Goal: Task Accomplishment & Management: Manage account settings

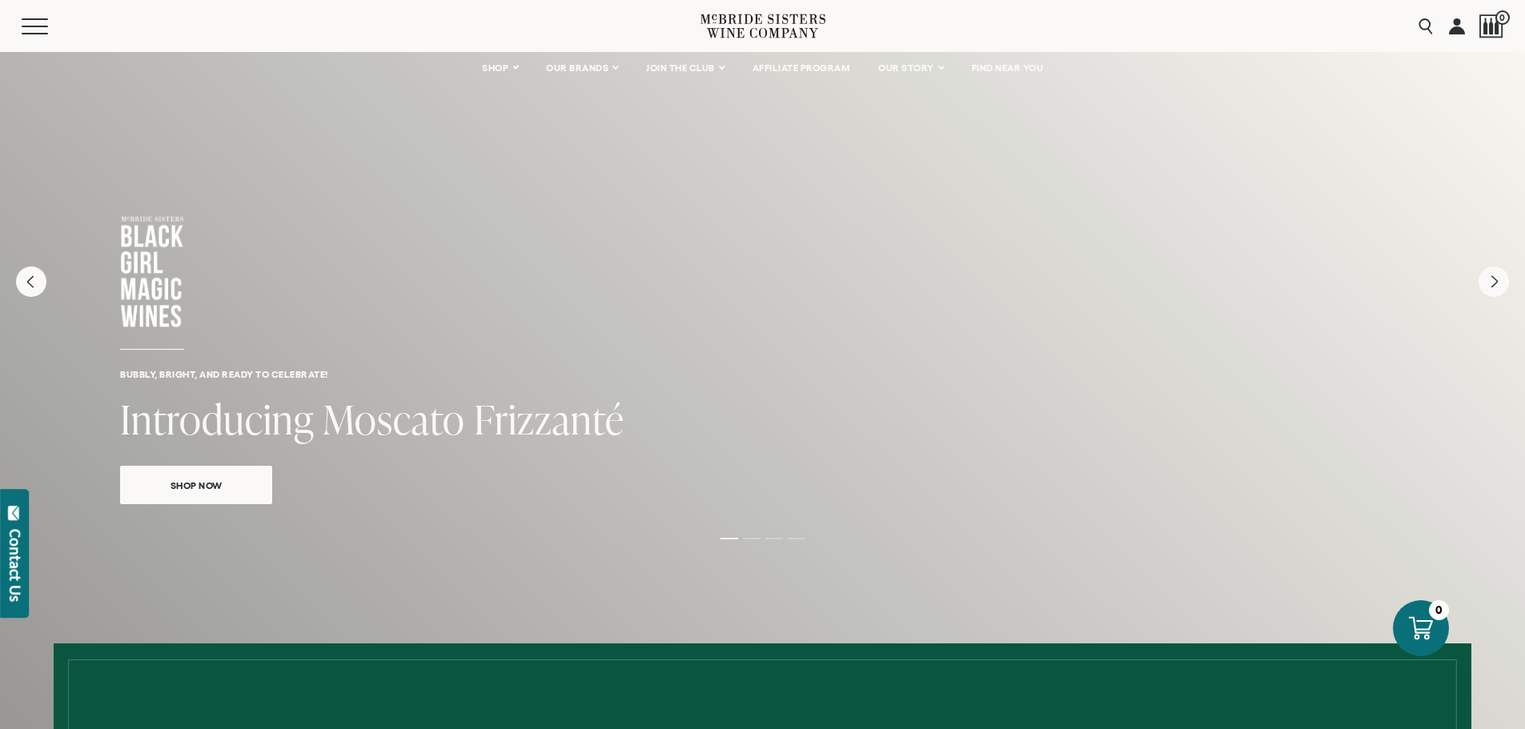
click at [1462, 26] on link at bounding box center [1457, 26] width 16 height 52
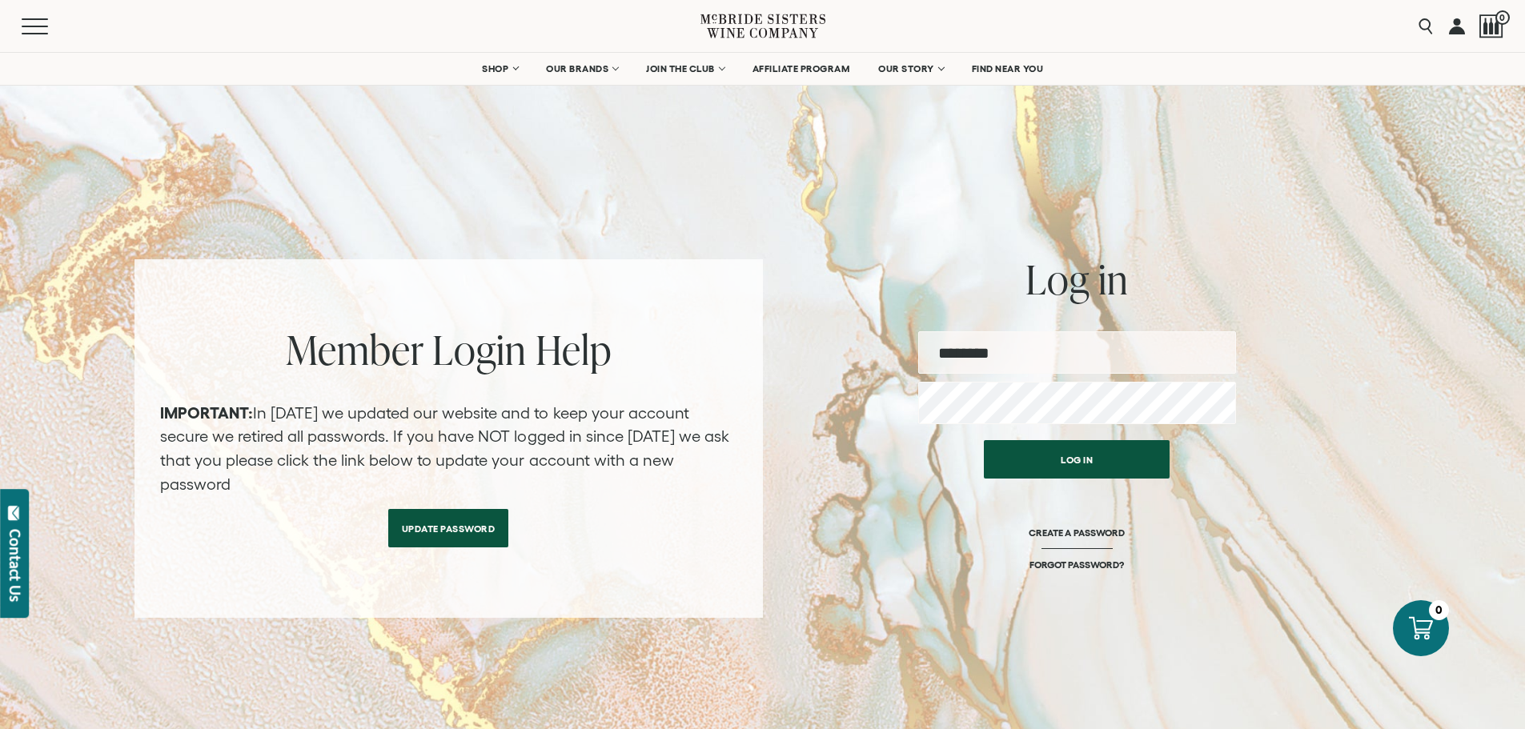
type input "**********"
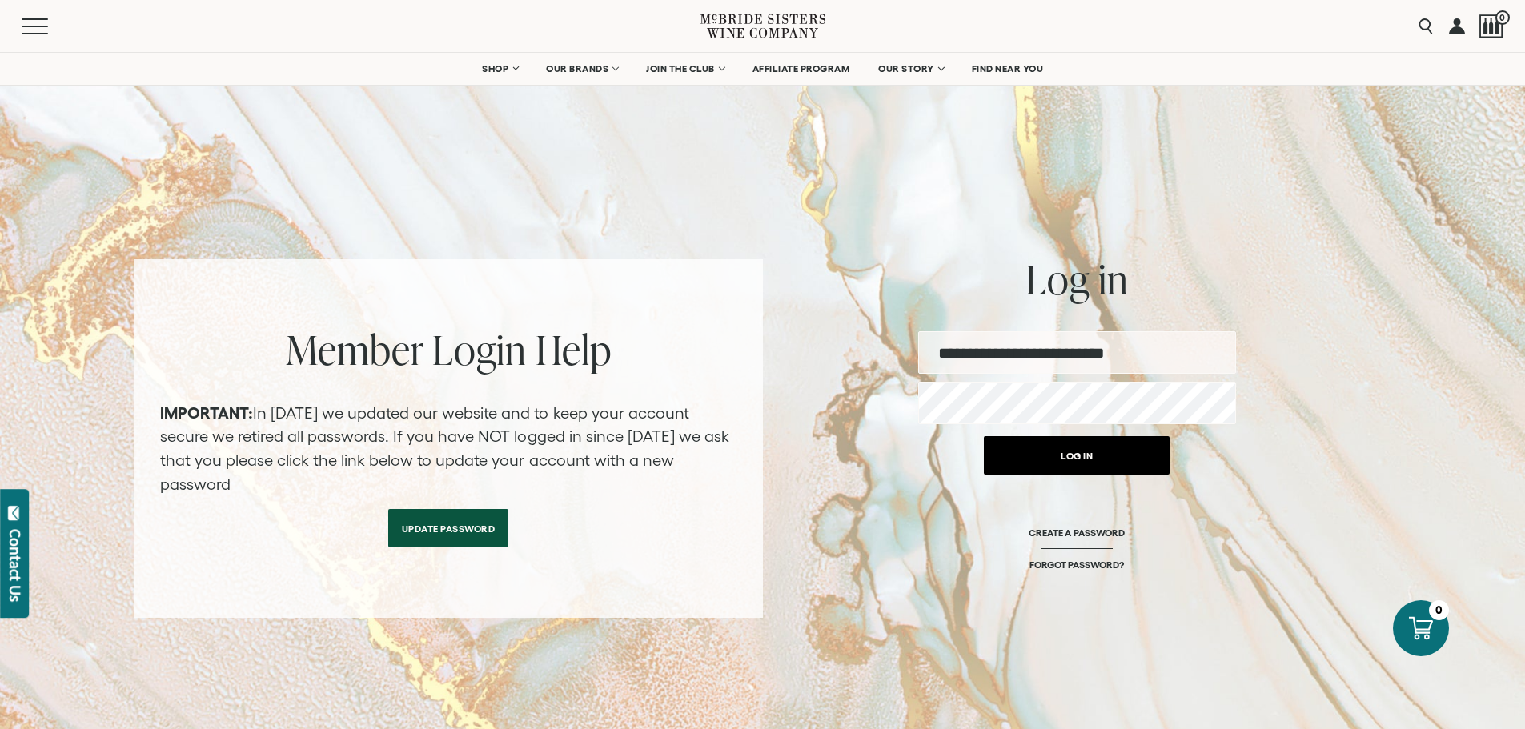
click at [1109, 460] on button "Log in" at bounding box center [1077, 455] width 186 height 38
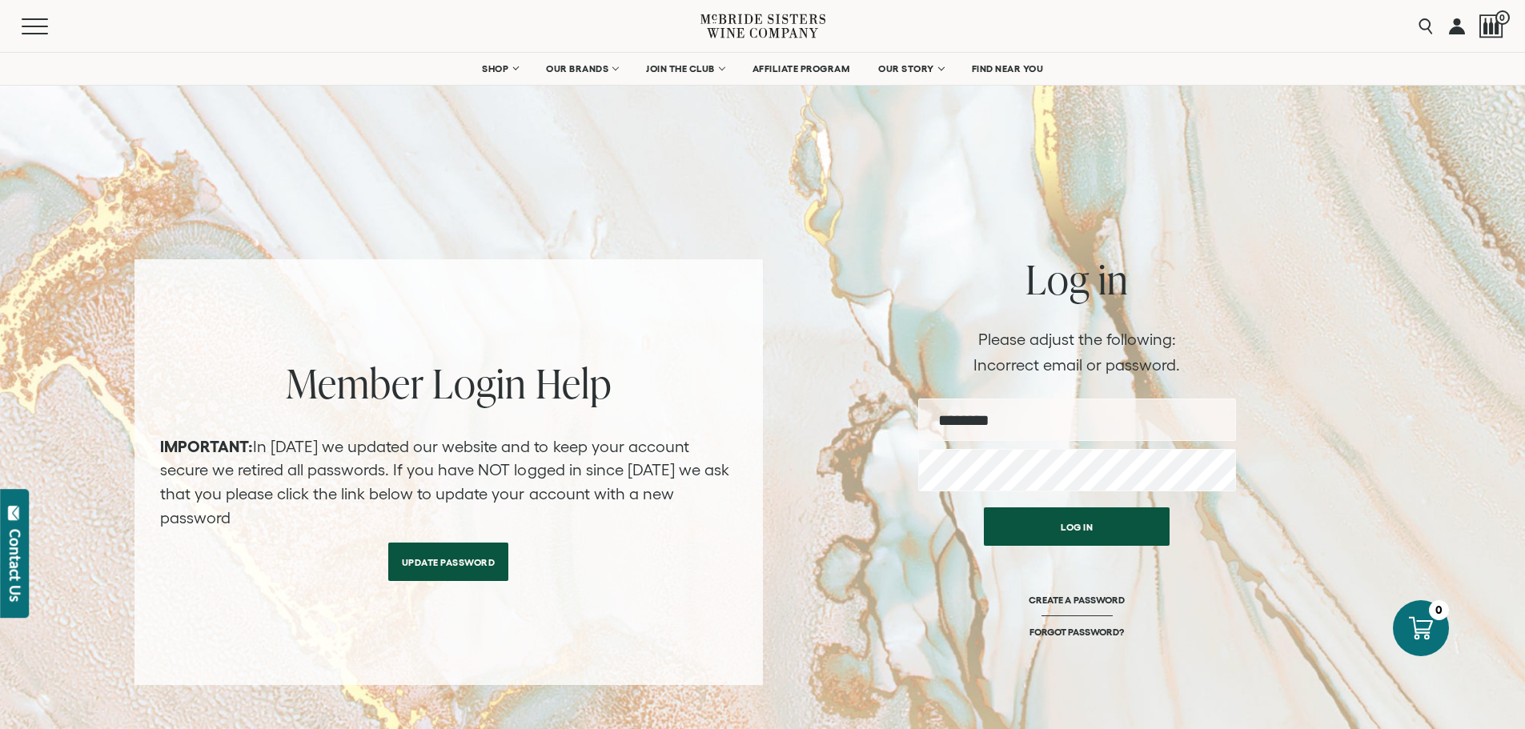
type input "**********"
click at [1136, 530] on button "Log in" at bounding box center [1077, 522] width 186 height 38
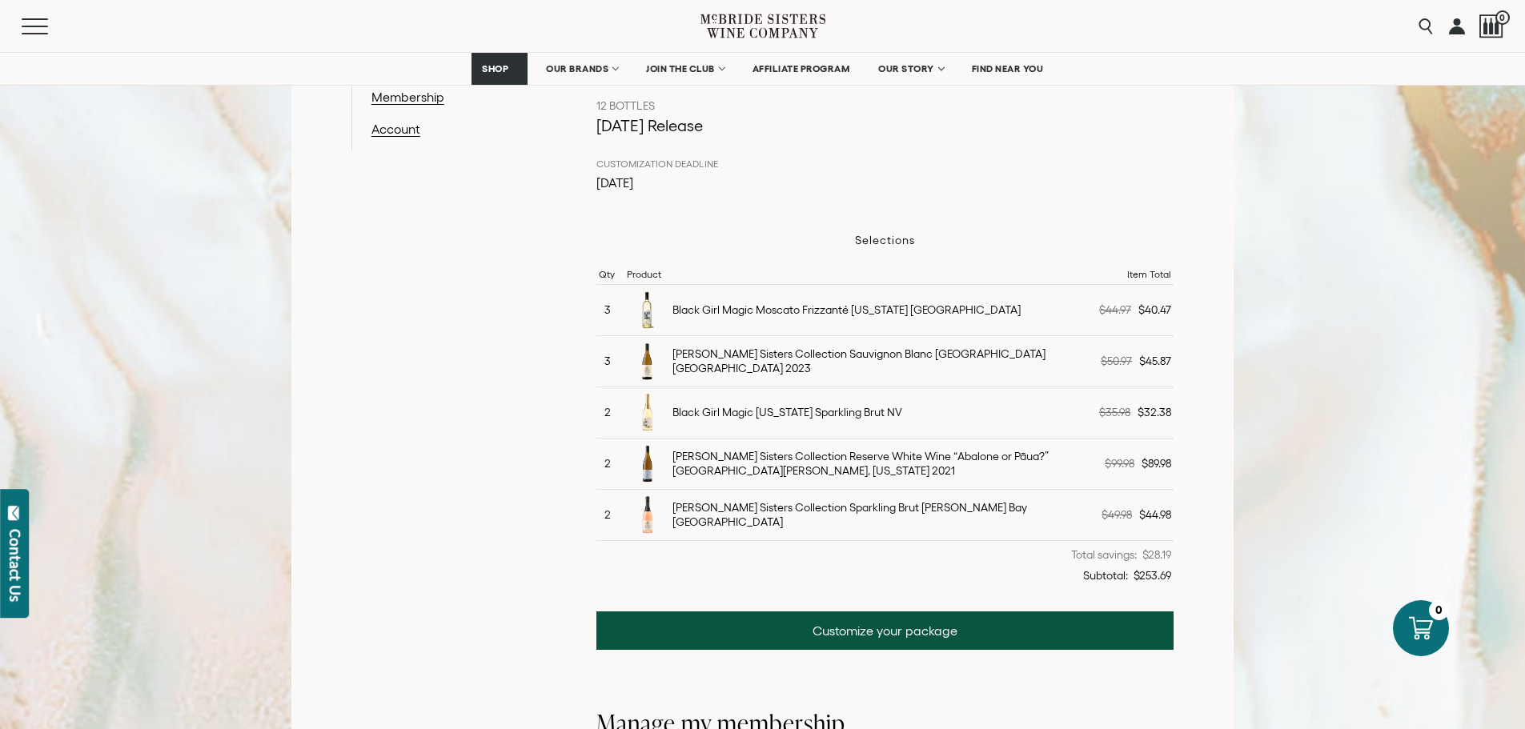
scroll to position [400, 0]
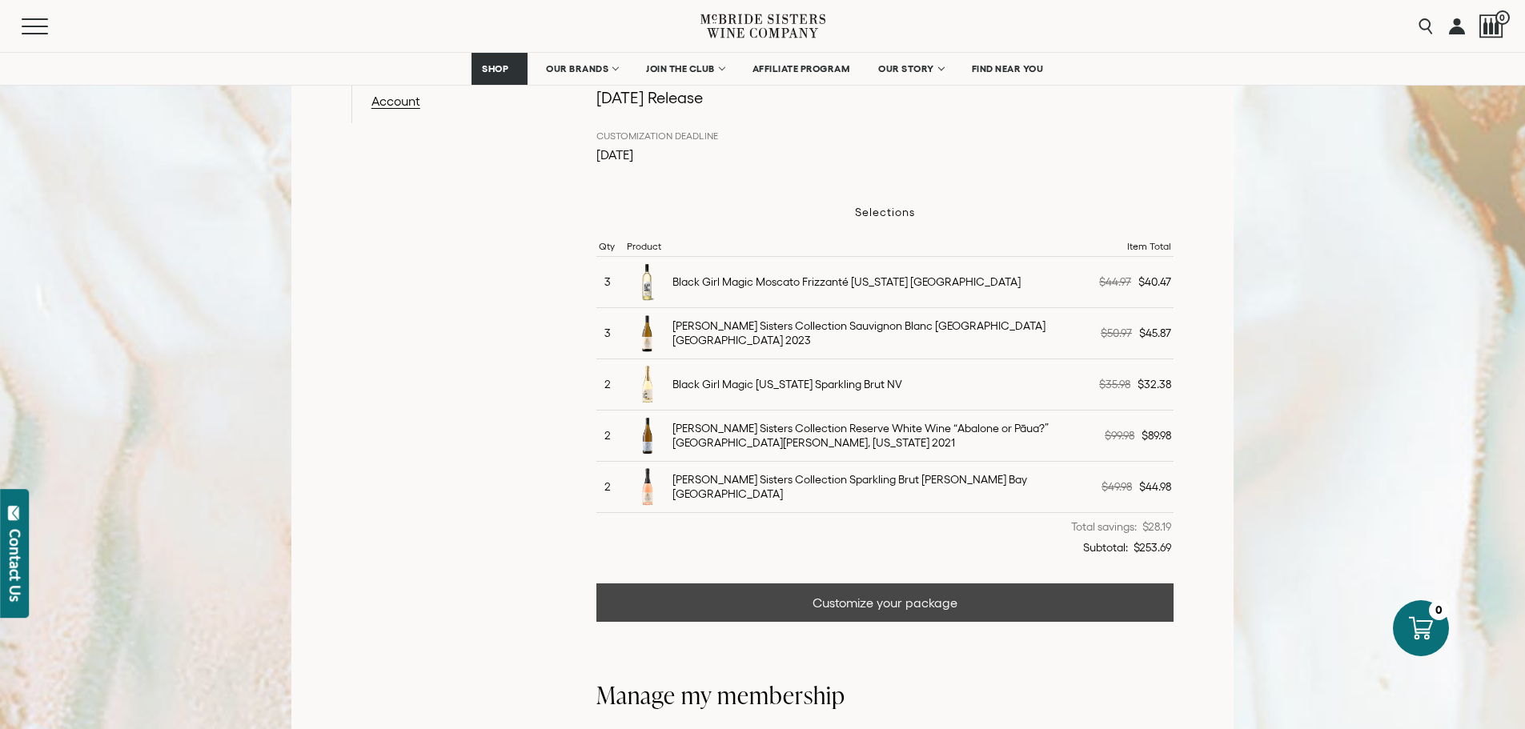
click at [930, 615] on link "Customize your package" at bounding box center [885, 602] width 578 height 38
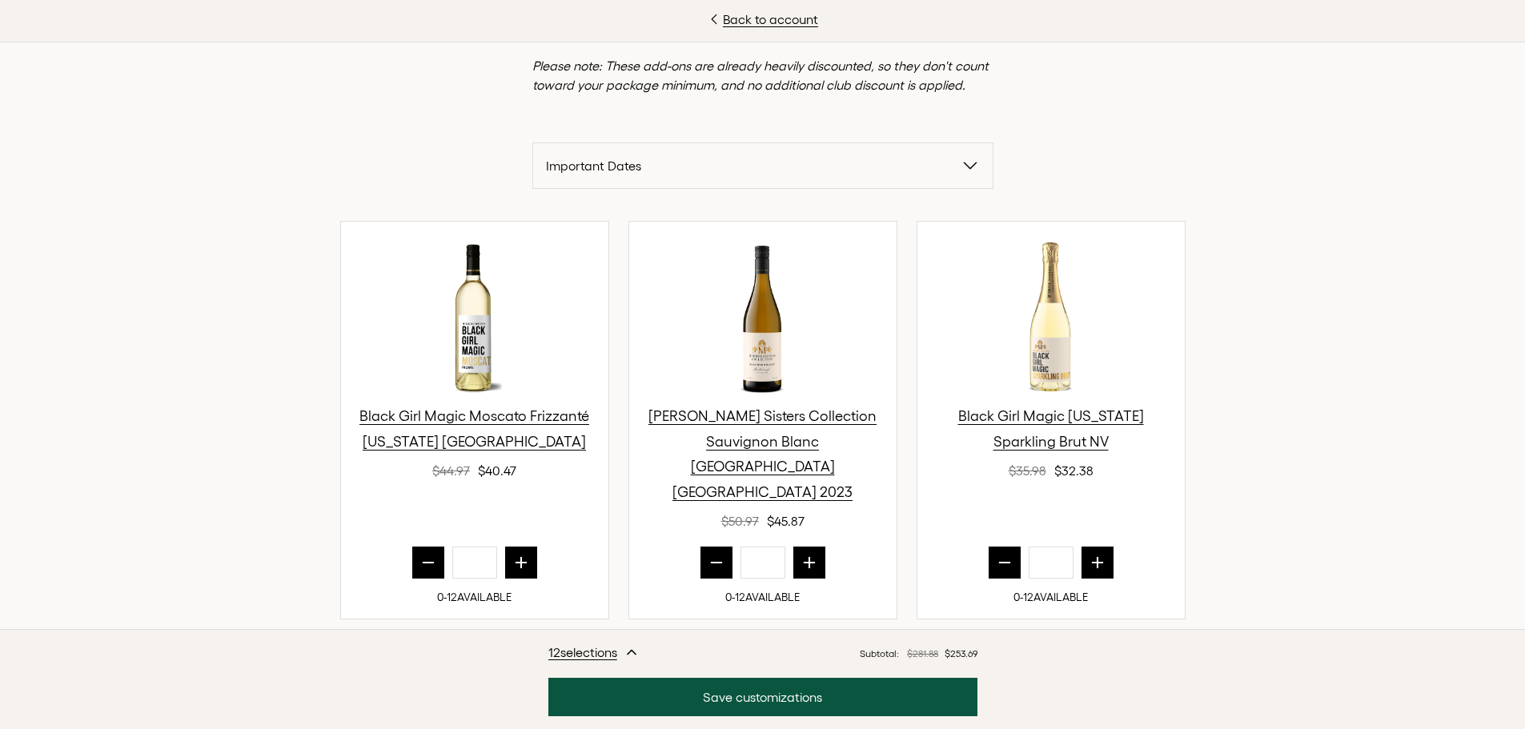
scroll to position [400, 0]
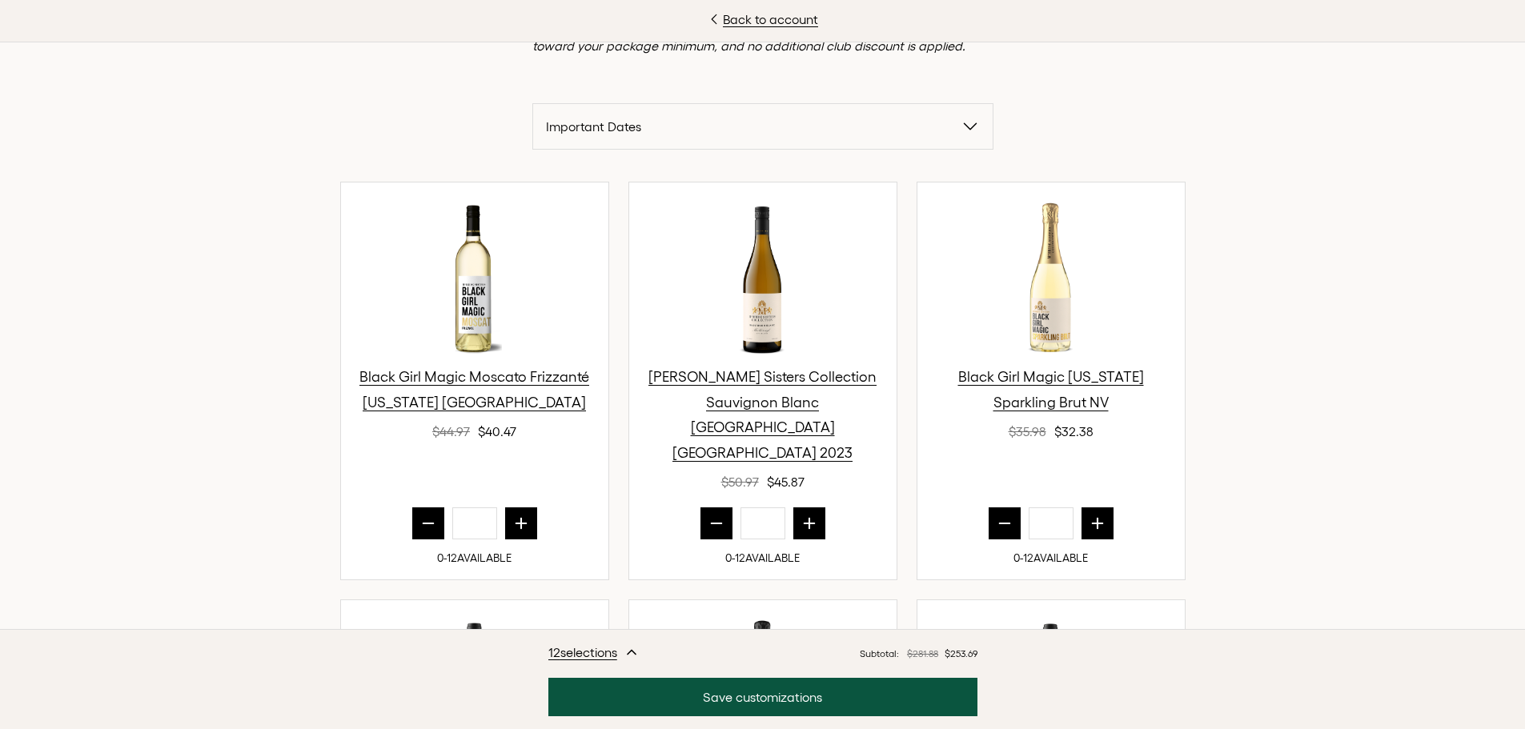
click at [421, 515] on icon "prior quantity" at bounding box center [428, 523] width 16 height 16
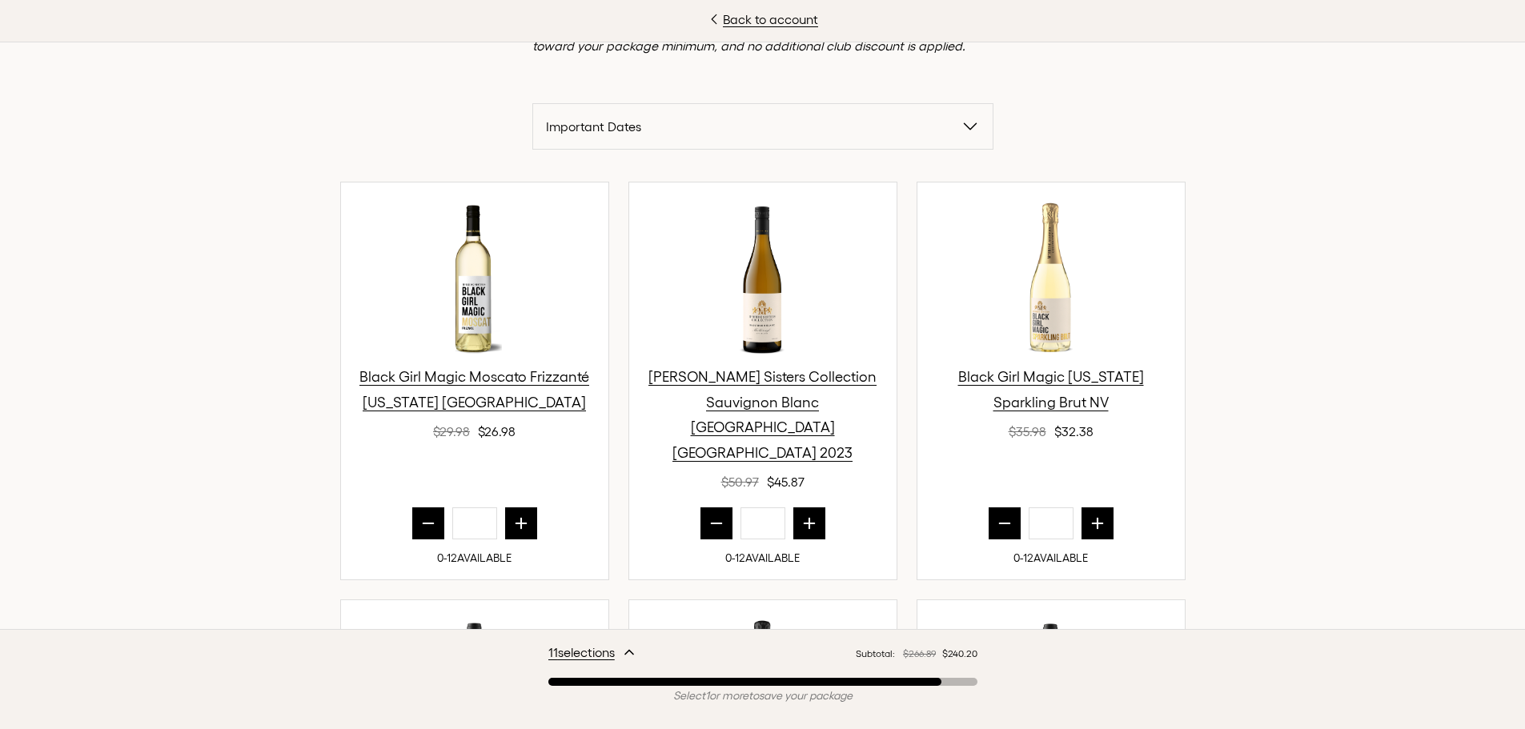
click at [420, 515] on icon "prior quantity" at bounding box center [428, 523] width 16 height 16
type input "*"
click at [1003, 515] on icon "prior quantity" at bounding box center [1004, 523] width 16 height 16
type input "*"
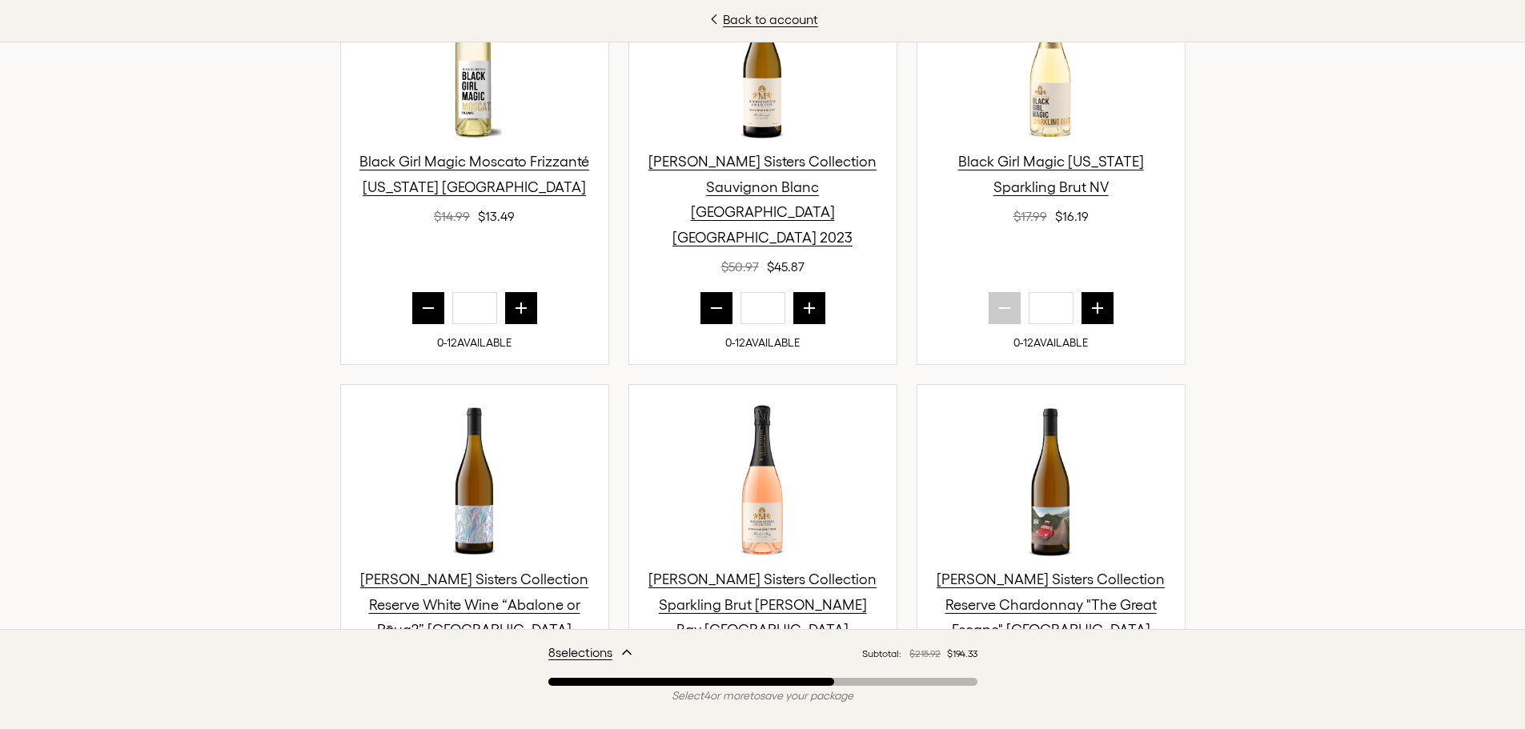
scroll to position [720, 0]
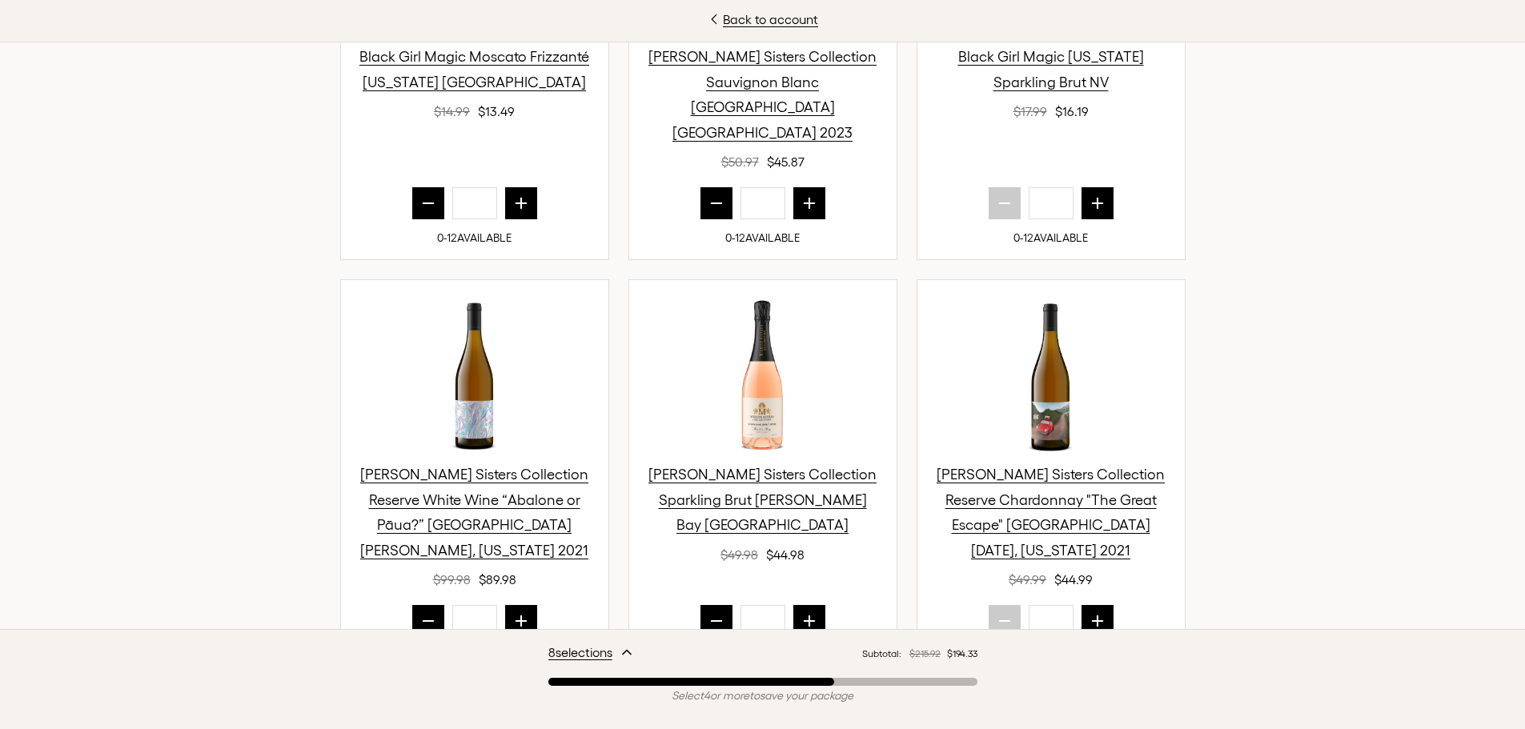
click at [421, 613] on icon "prior quantity" at bounding box center [428, 621] width 16 height 16
type input "*"
click at [1092, 616] on icon "next quantity" at bounding box center [1097, 621] width 10 height 10
type input "*"
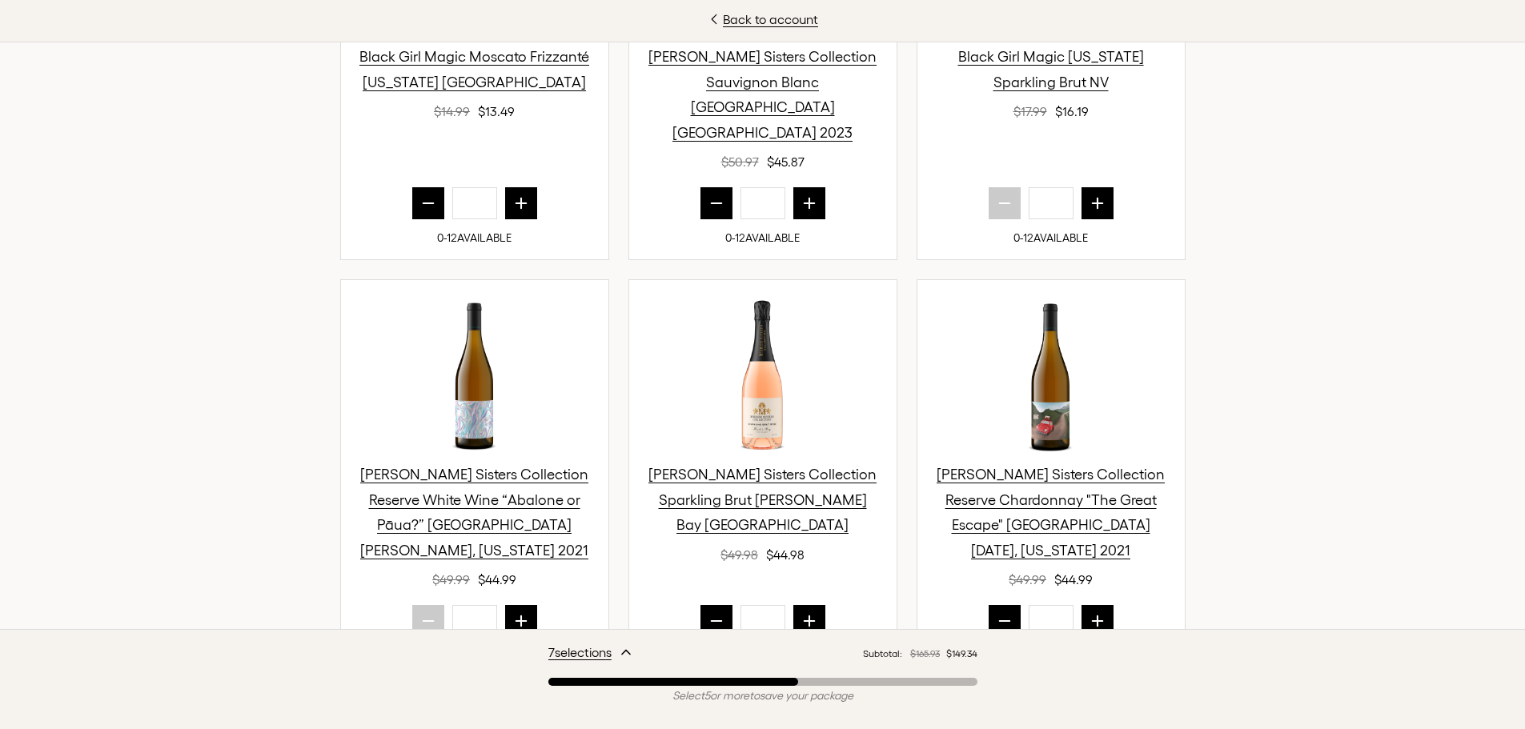
click at [513, 613] on icon "next quantity" at bounding box center [521, 621] width 16 height 16
type input "*"
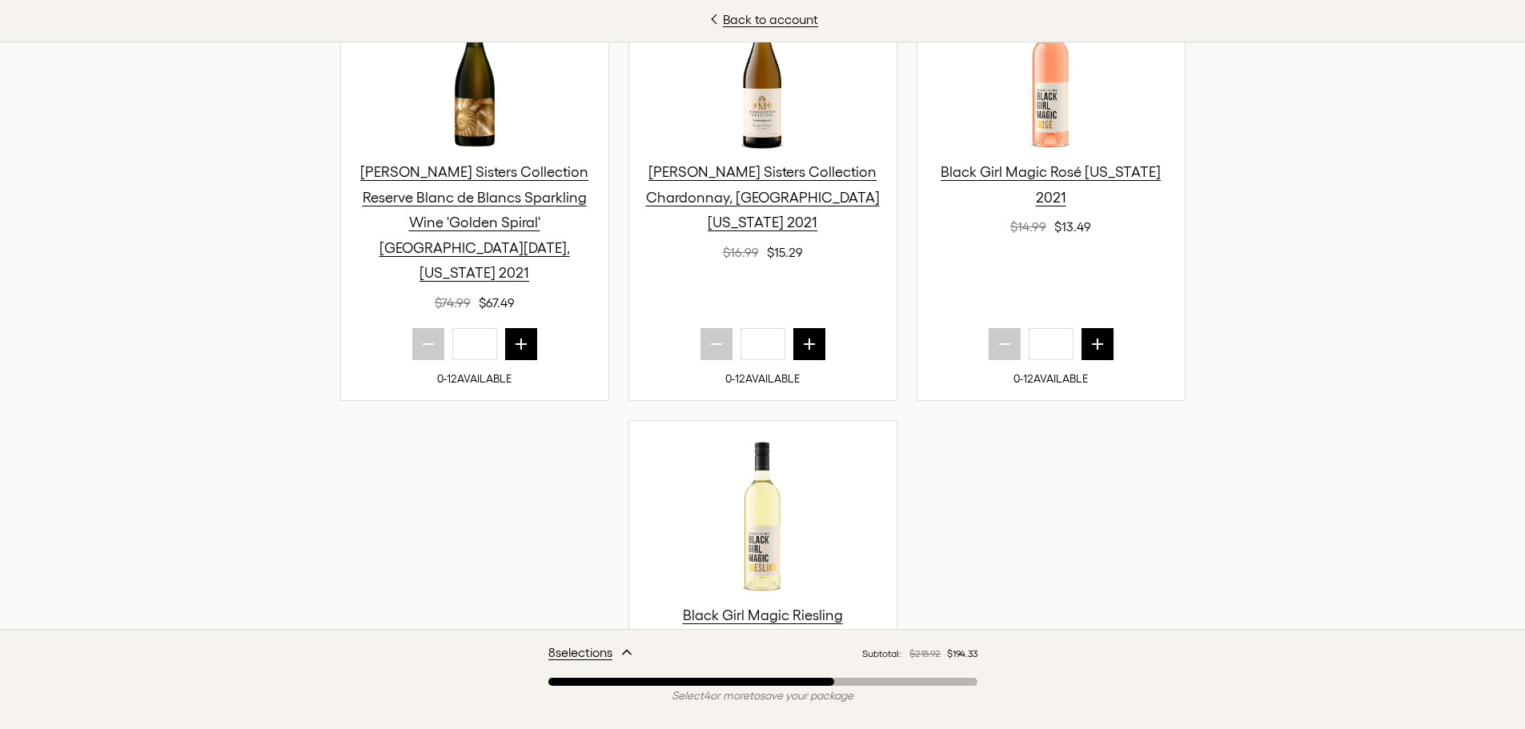
scroll to position [1521, 0]
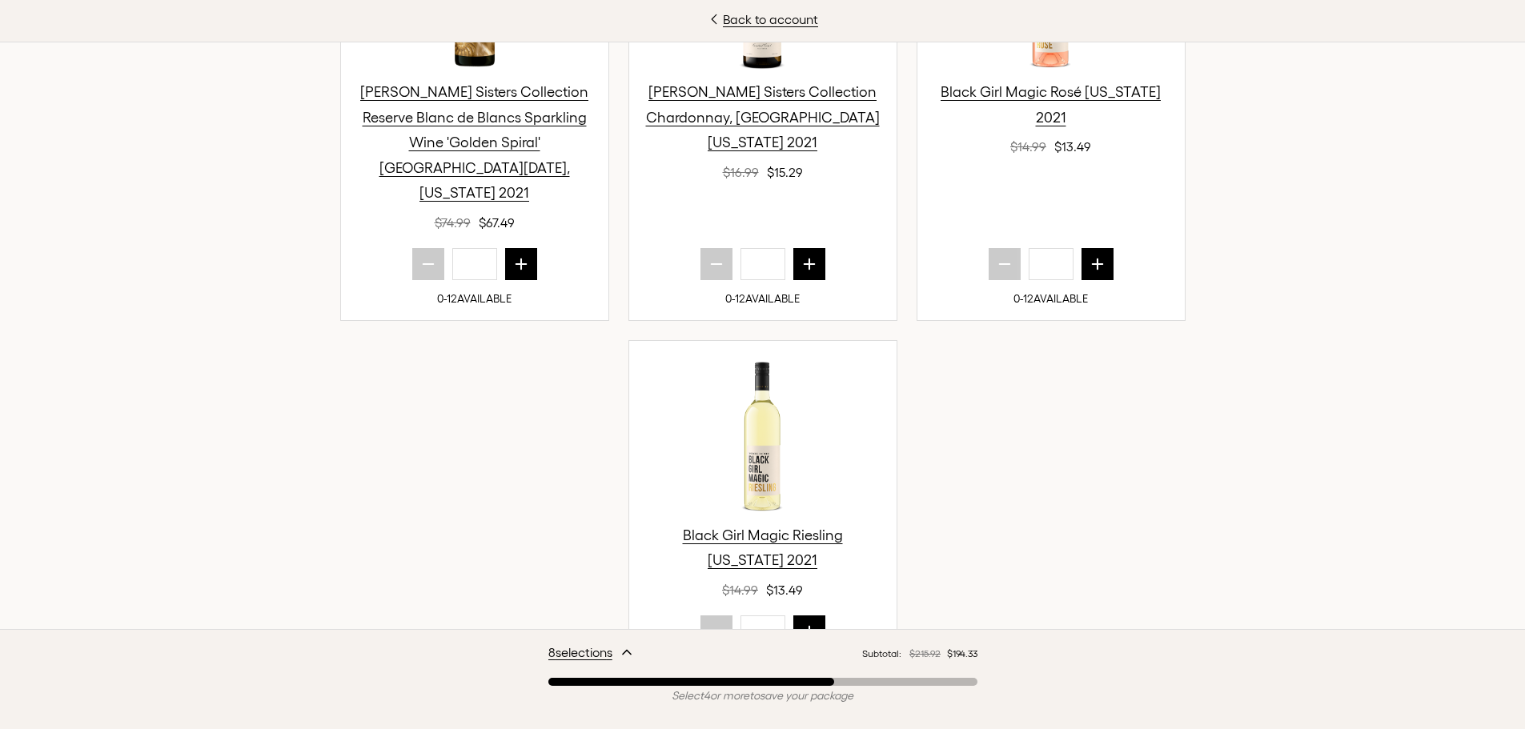
click at [811, 615] on button "next quantity" at bounding box center [809, 631] width 32 height 32
type input "*"
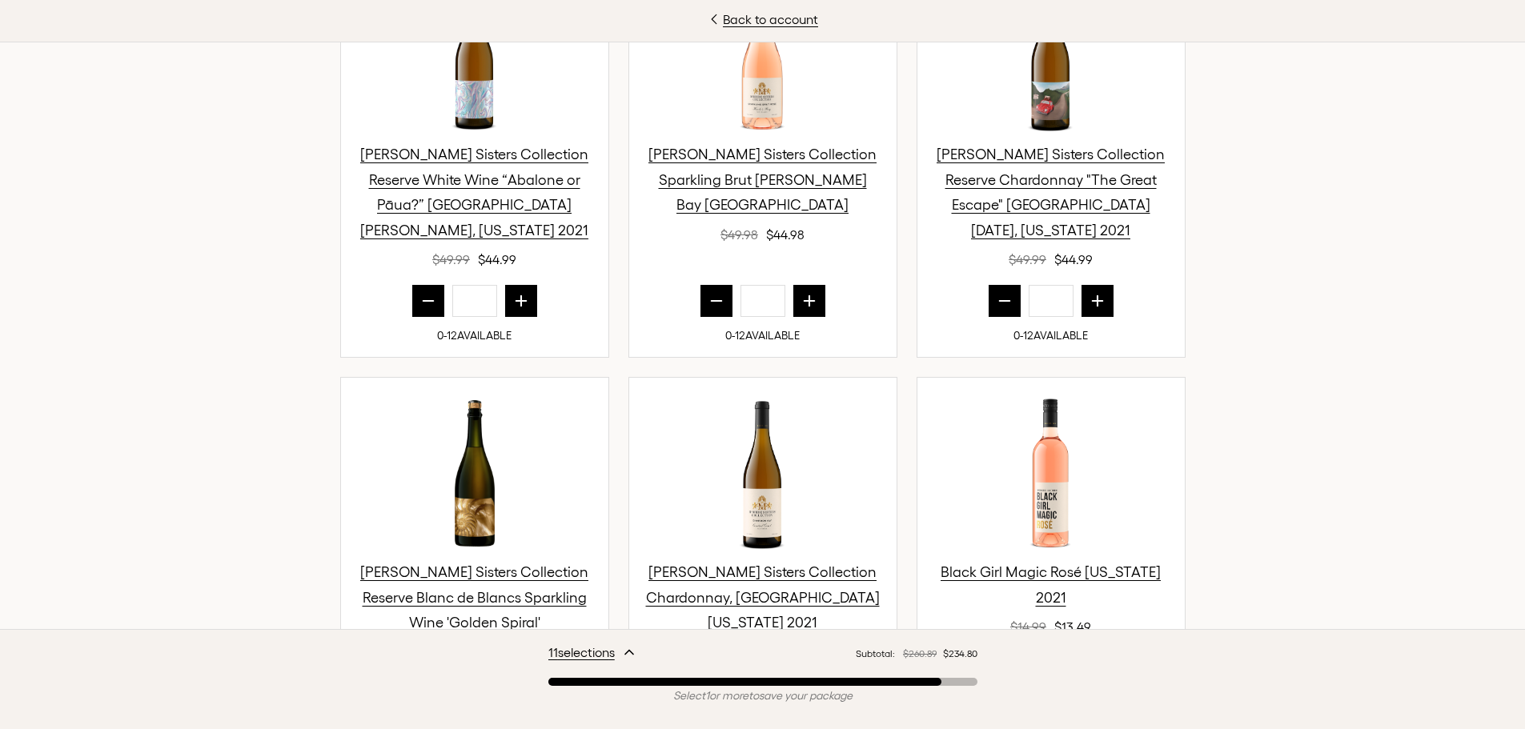
scroll to position [960, 0]
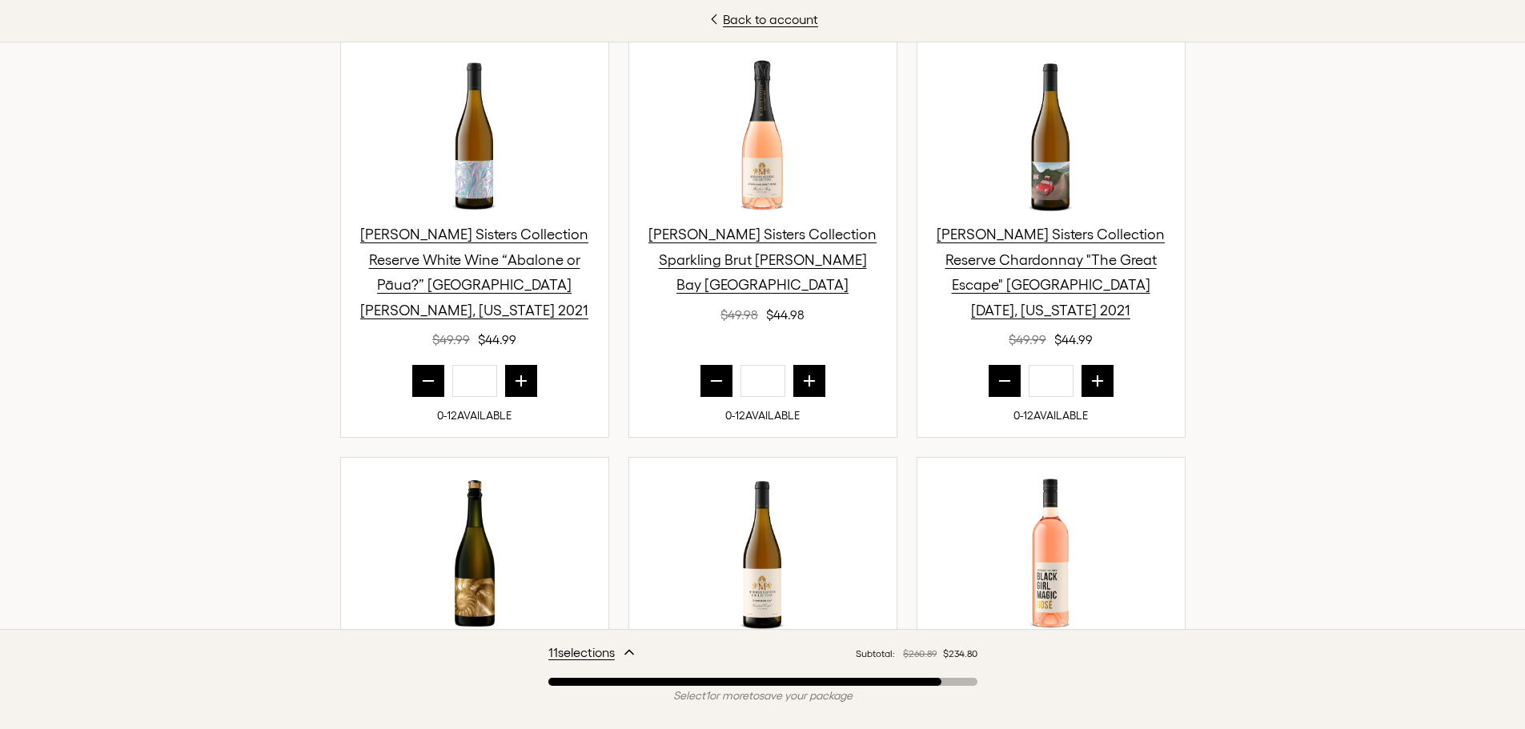
click at [708, 373] on icon "prior quantity" at bounding box center [716, 381] width 16 height 16
type input "*"
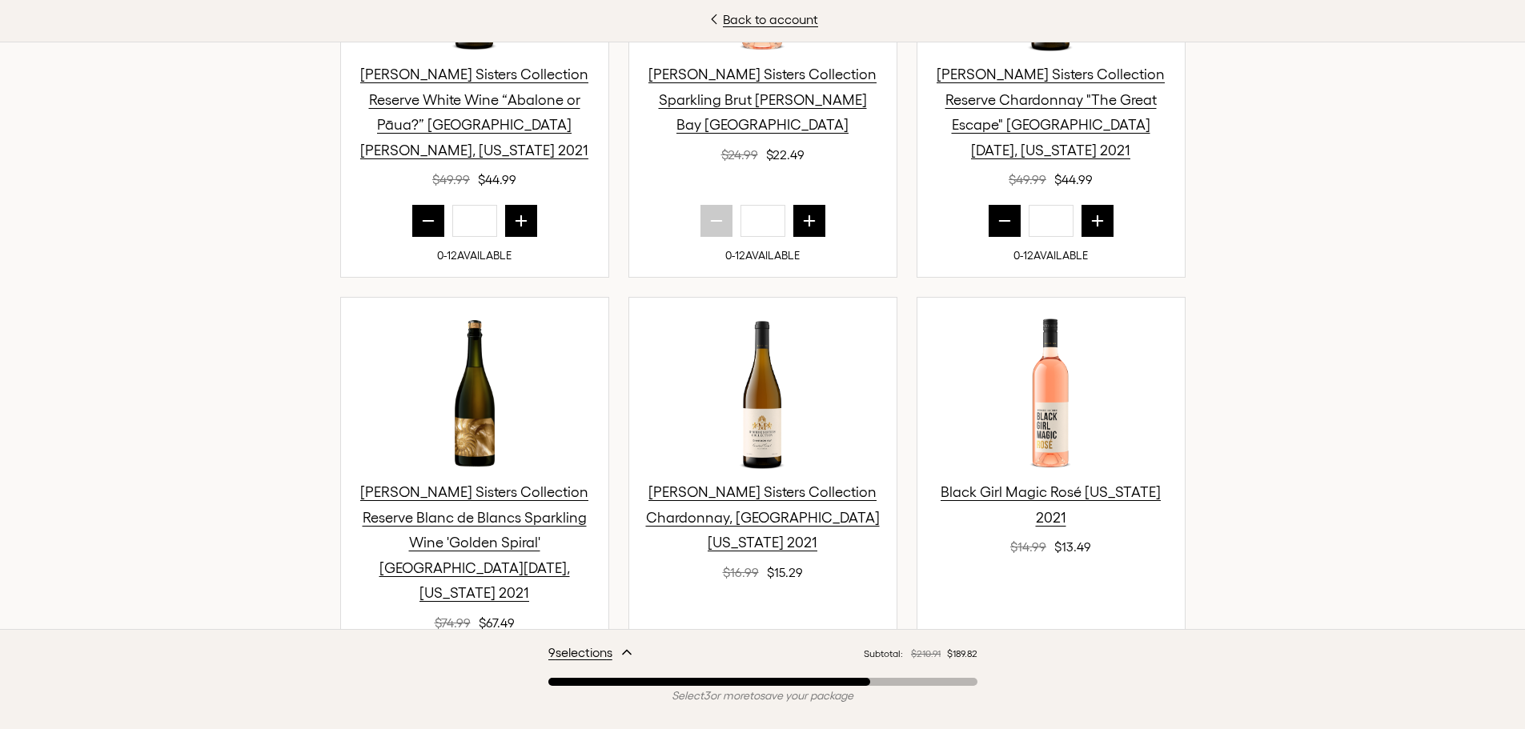
scroll to position [1201, 0]
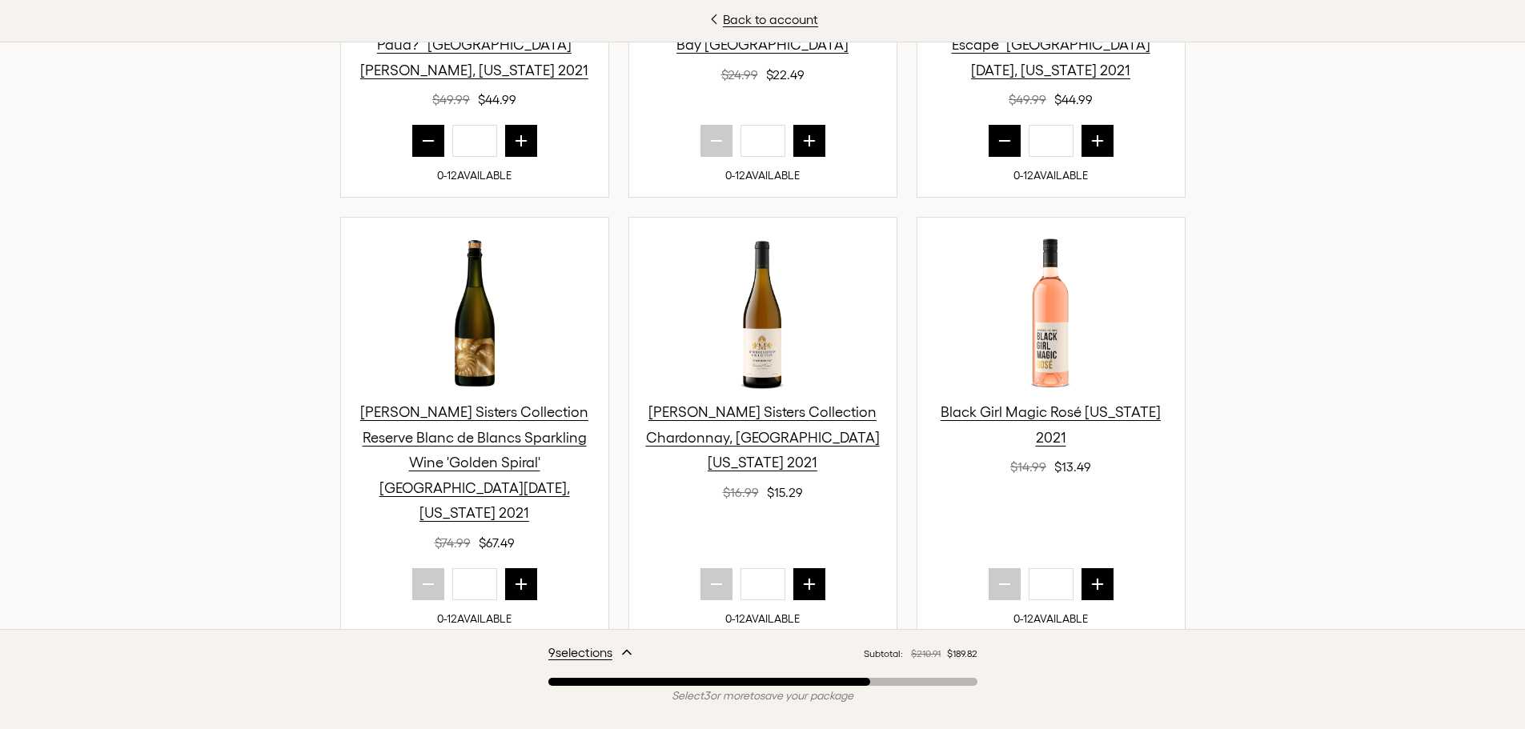
click at [801, 576] on icon "next quantity" at bounding box center [809, 584] width 16 height 16
type input "*"
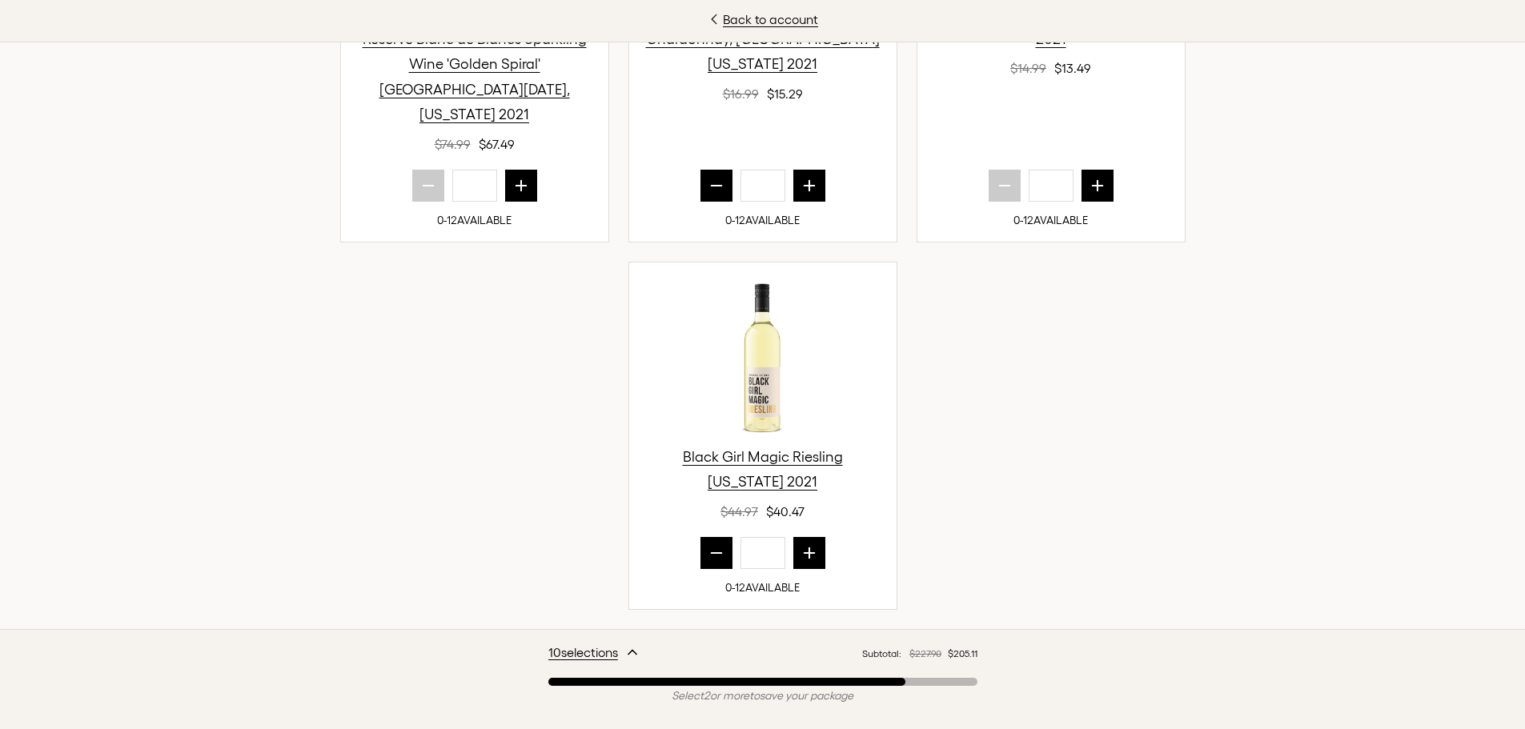
scroll to position [1601, 0]
click at [806, 543] on icon "next quantity" at bounding box center [809, 551] width 16 height 16
type input "*"
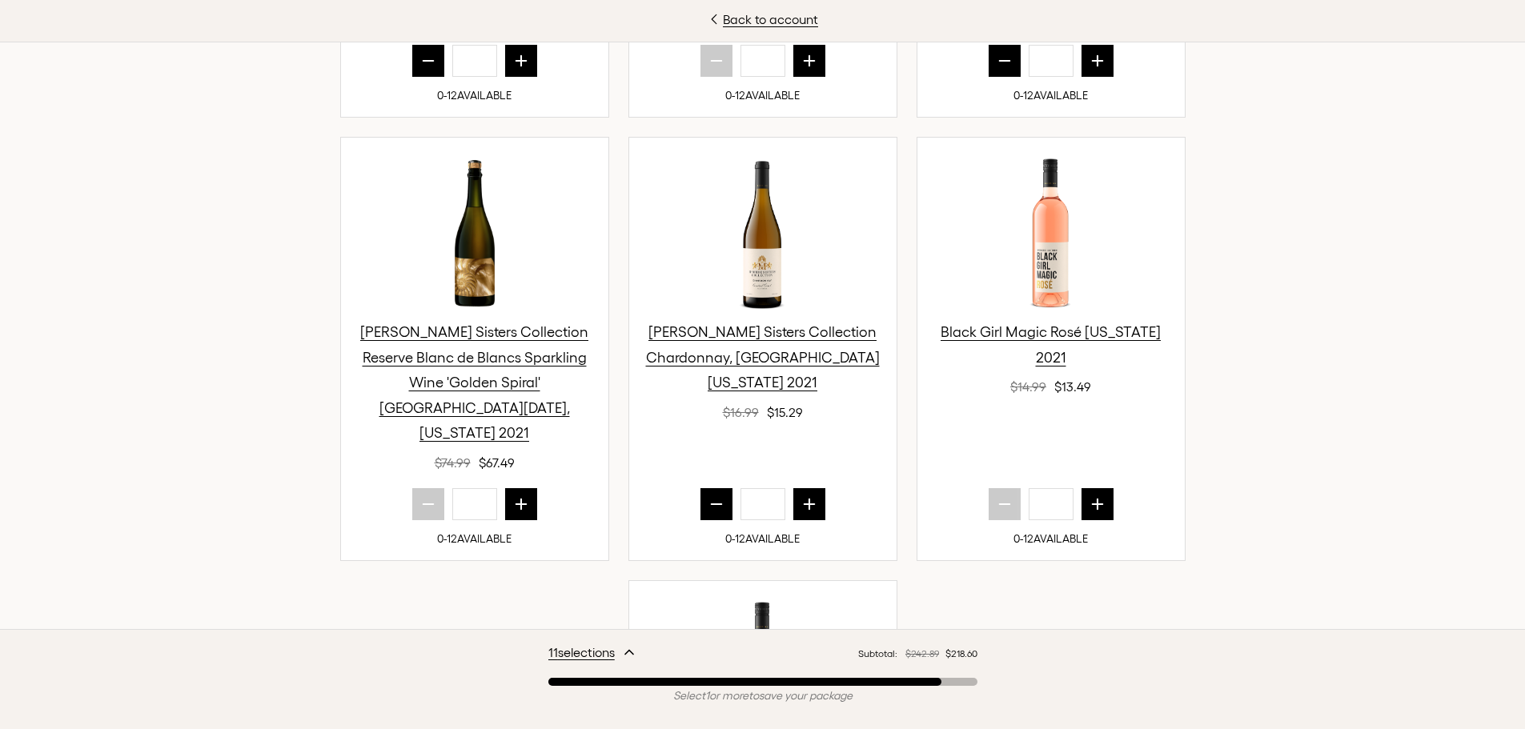
scroll to position [1121, 0]
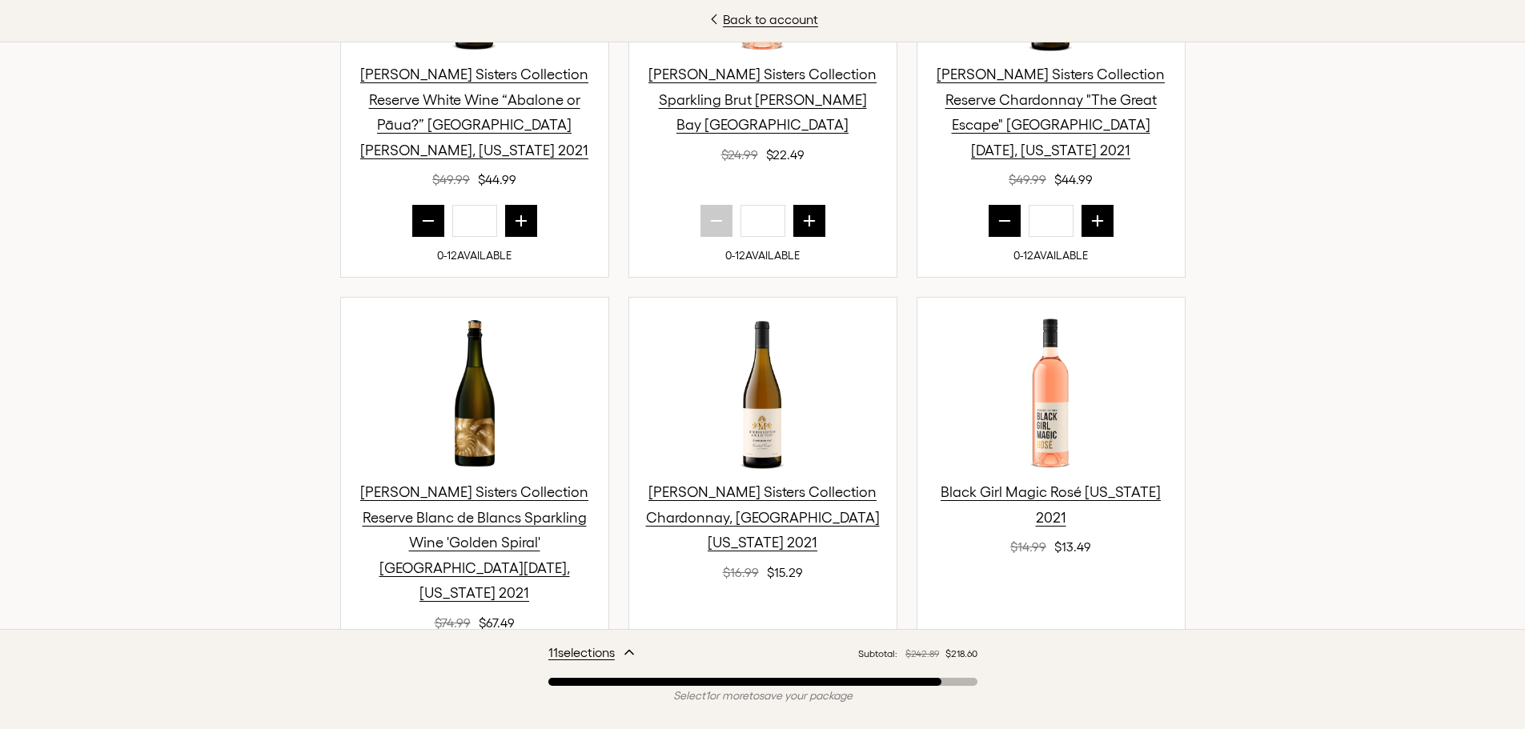
click at [1089, 656] on icon "next quantity" at bounding box center [1097, 664] width 16 height 16
type input "*"
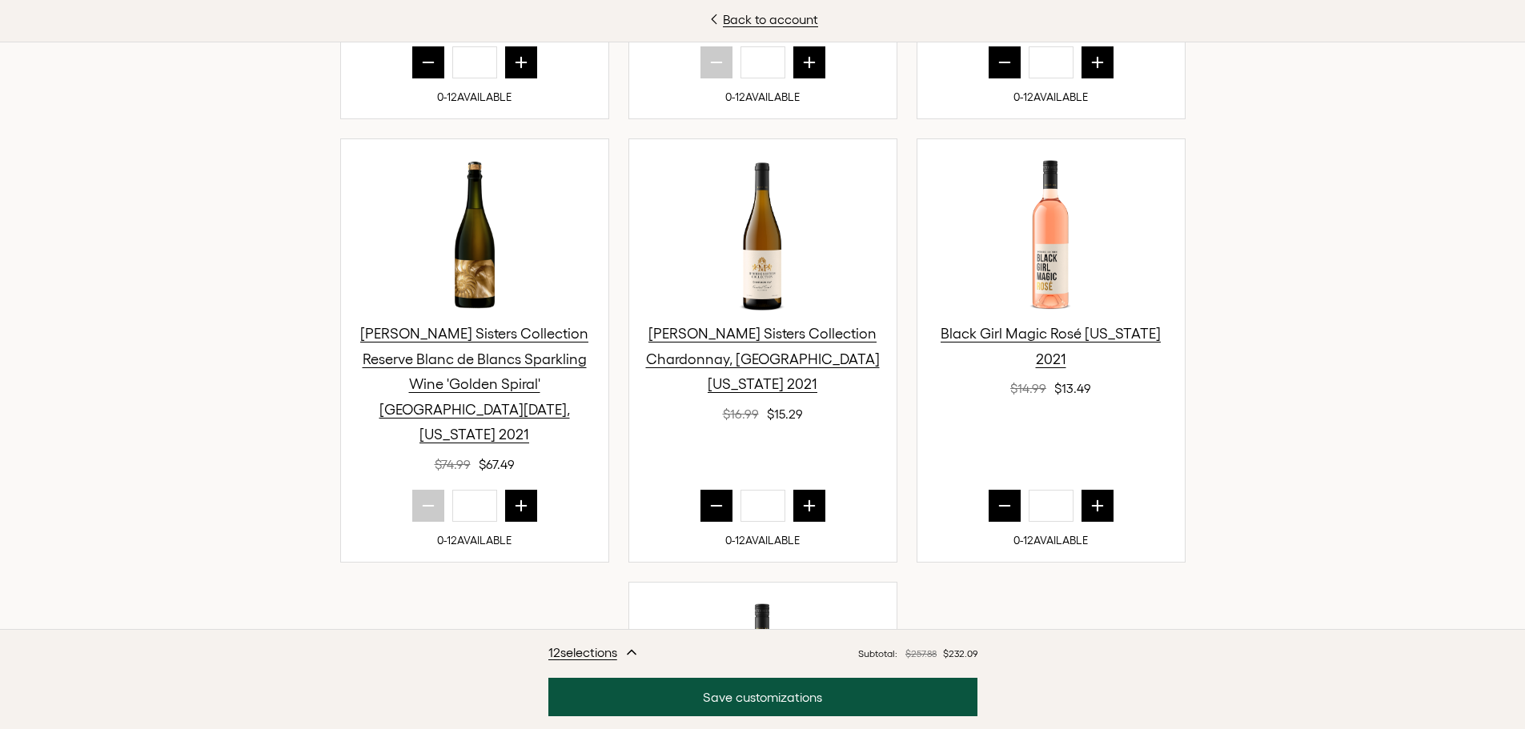
scroll to position [1281, 0]
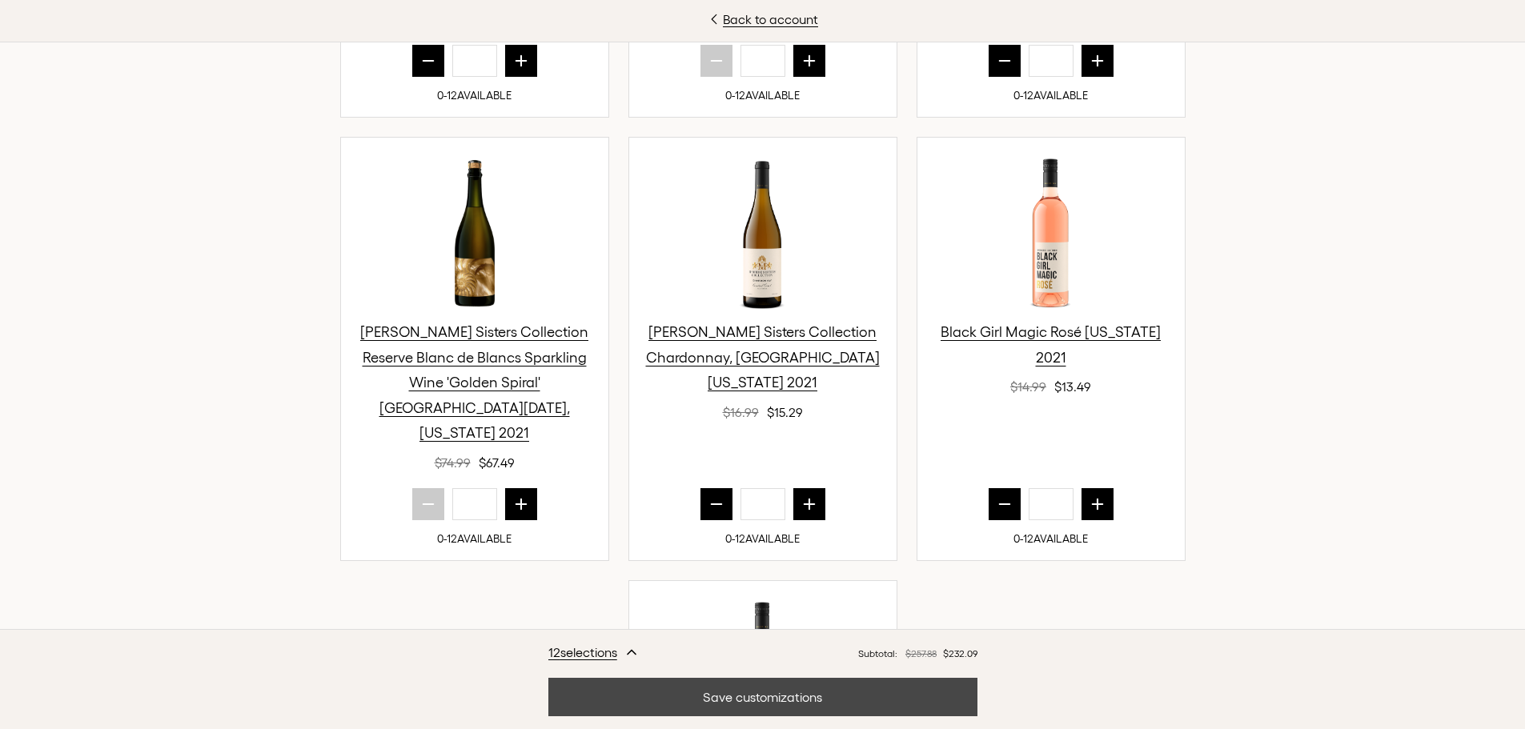
click at [835, 709] on button "Save customizations" at bounding box center [762, 697] width 429 height 38
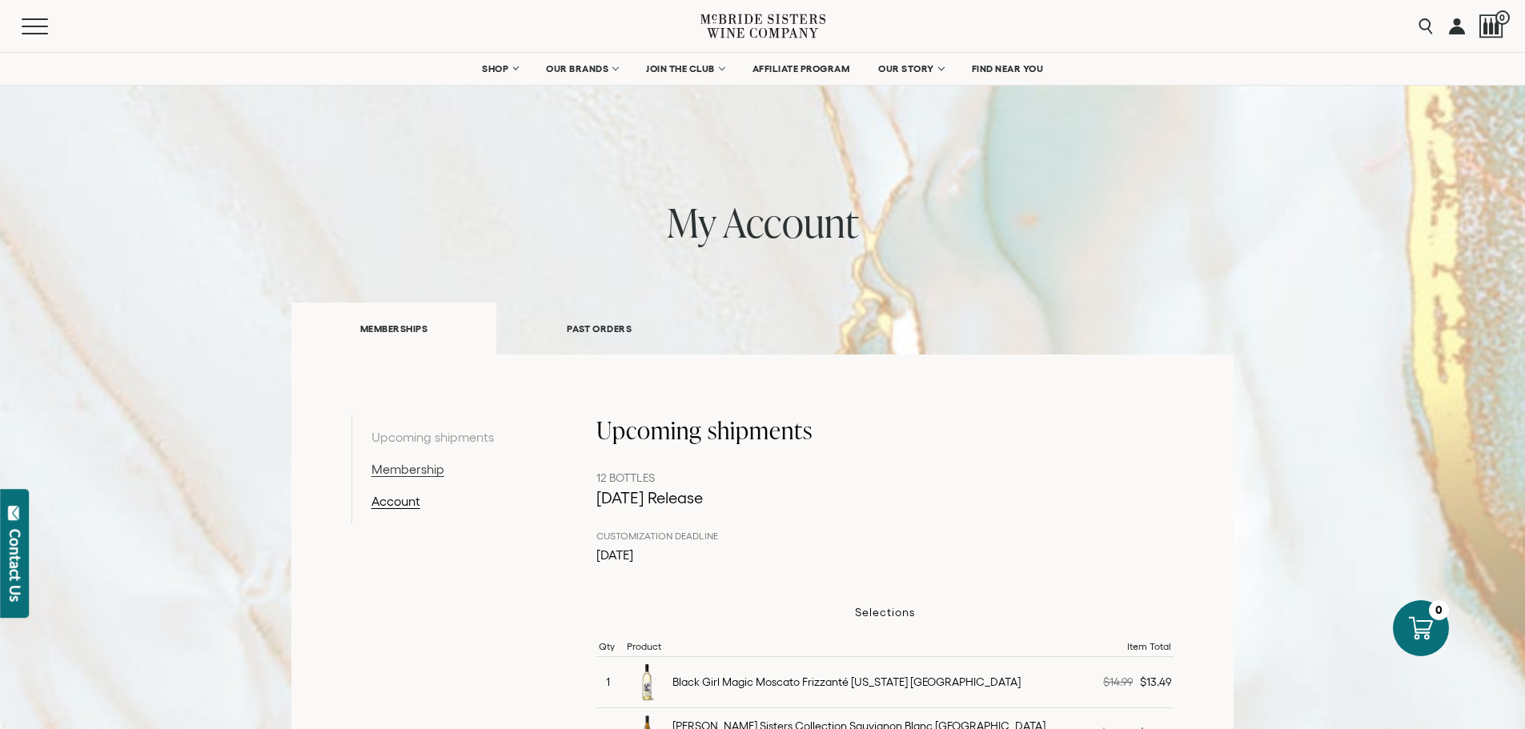
click at [420, 467] on link "Membership" at bounding box center [454, 468] width 166 height 19
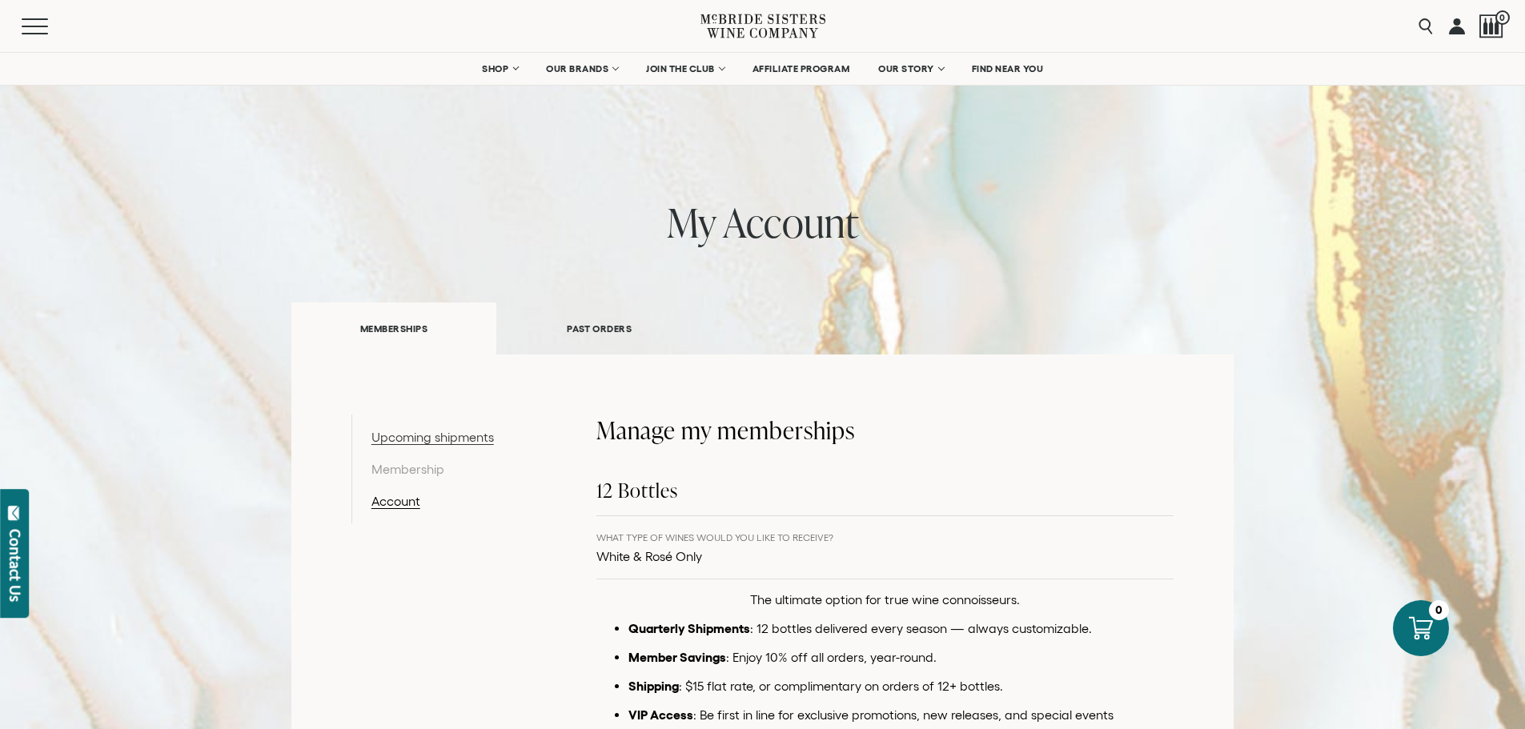
click at [445, 440] on link "Upcoming shipments" at bounding box center [454, 436] width 166 height 19
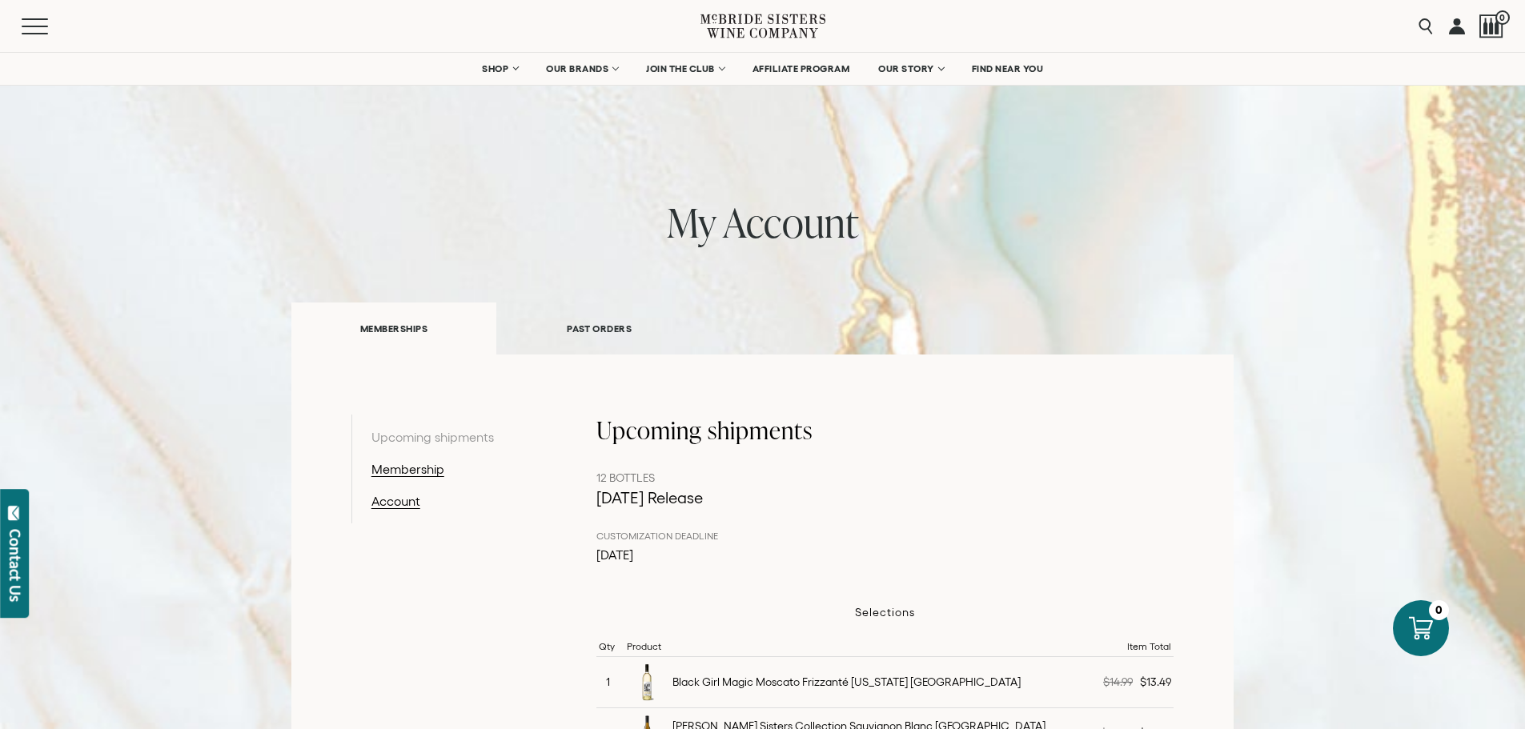
click at [739, 30] on icon at bounding box center [734, 26] width 55 height 24
